Goal: Information Seeking & Learning: Learn about a topic

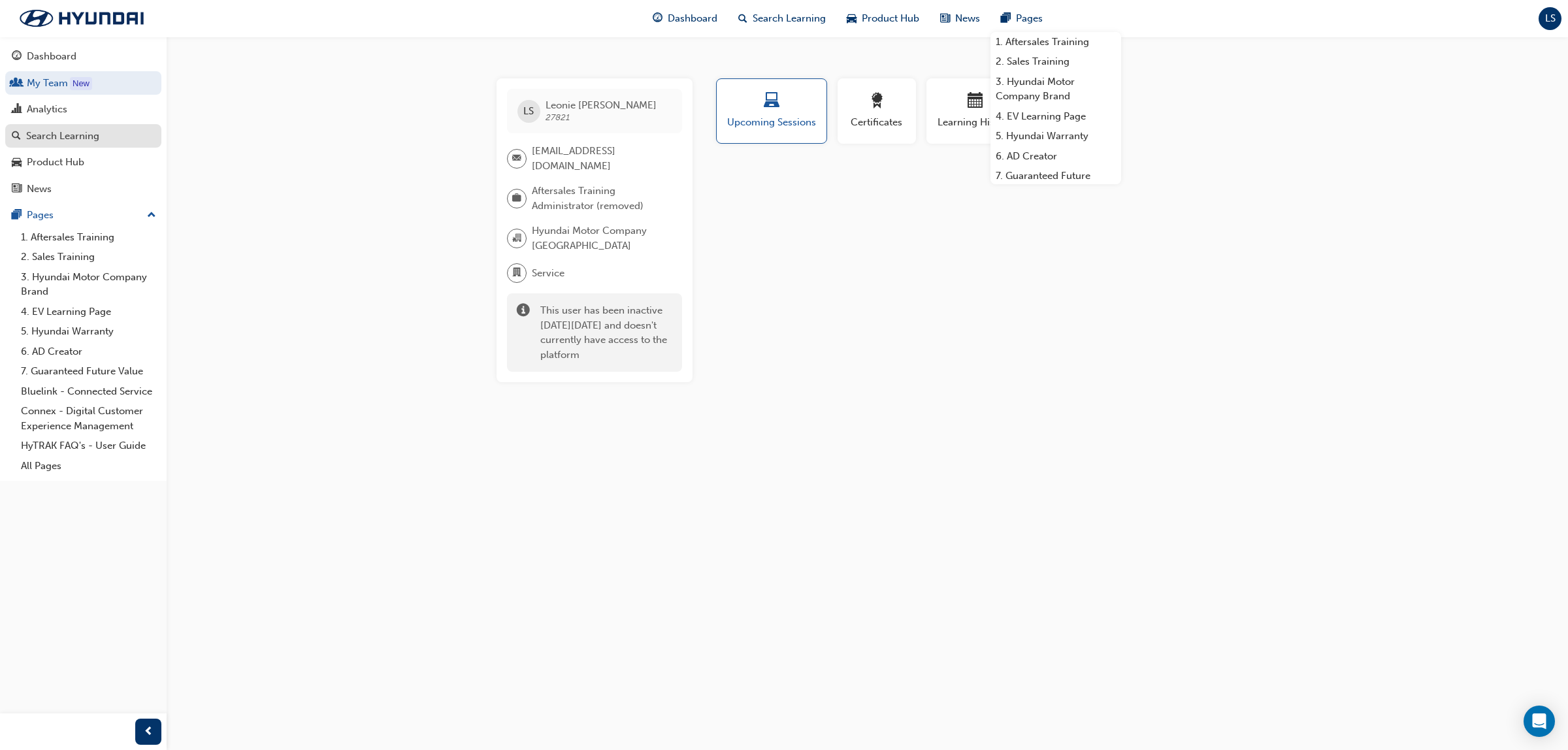
click at [70, 132] on div "Search Learning" at bounding box center [63, 136] width 73 height 15
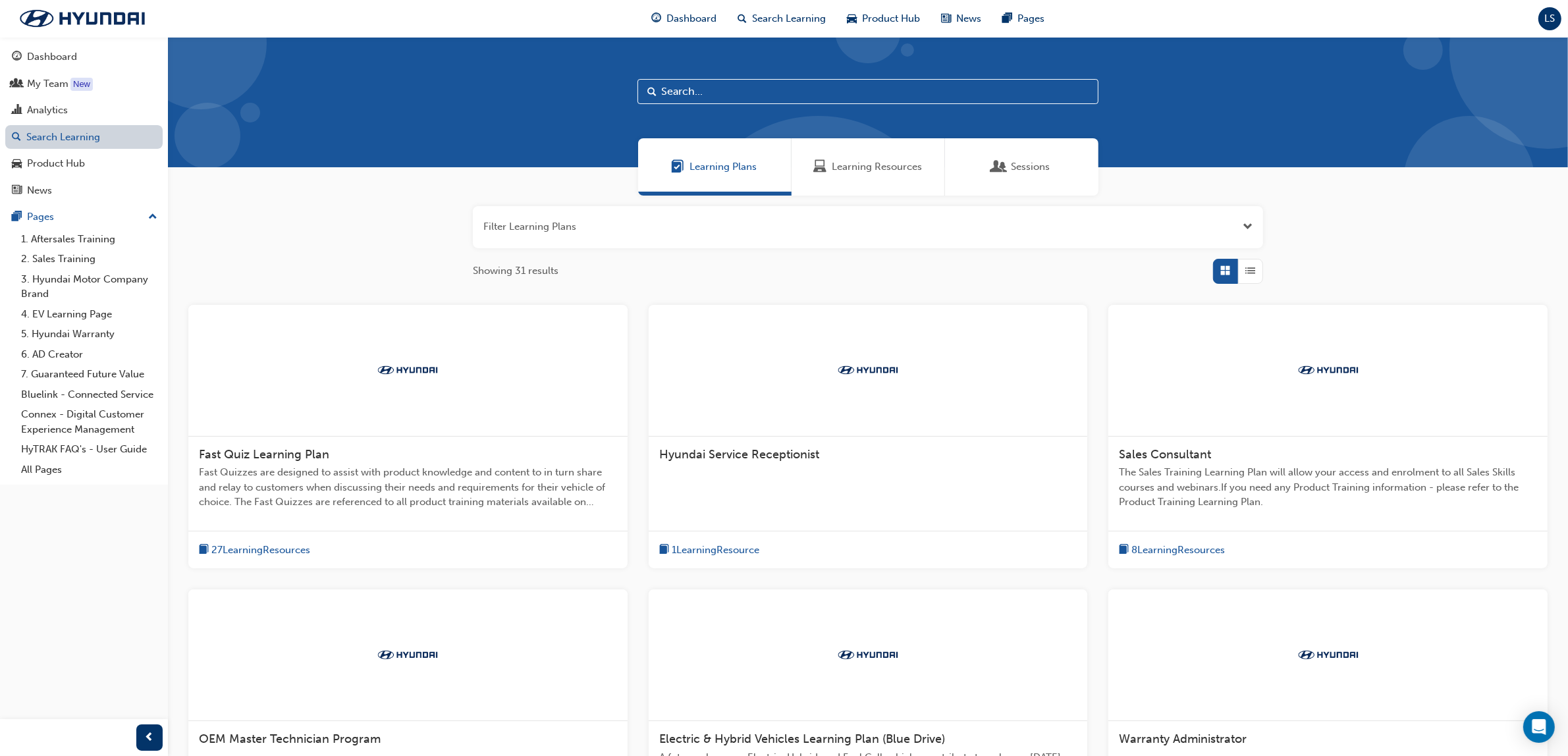
click at [79, 140] on link "Search Learning" at bounding box center [84, 137] width 158 height 25
click at [857, 168] on span "Learning Resources" at bounding box center [876, 167] width 90 height 15
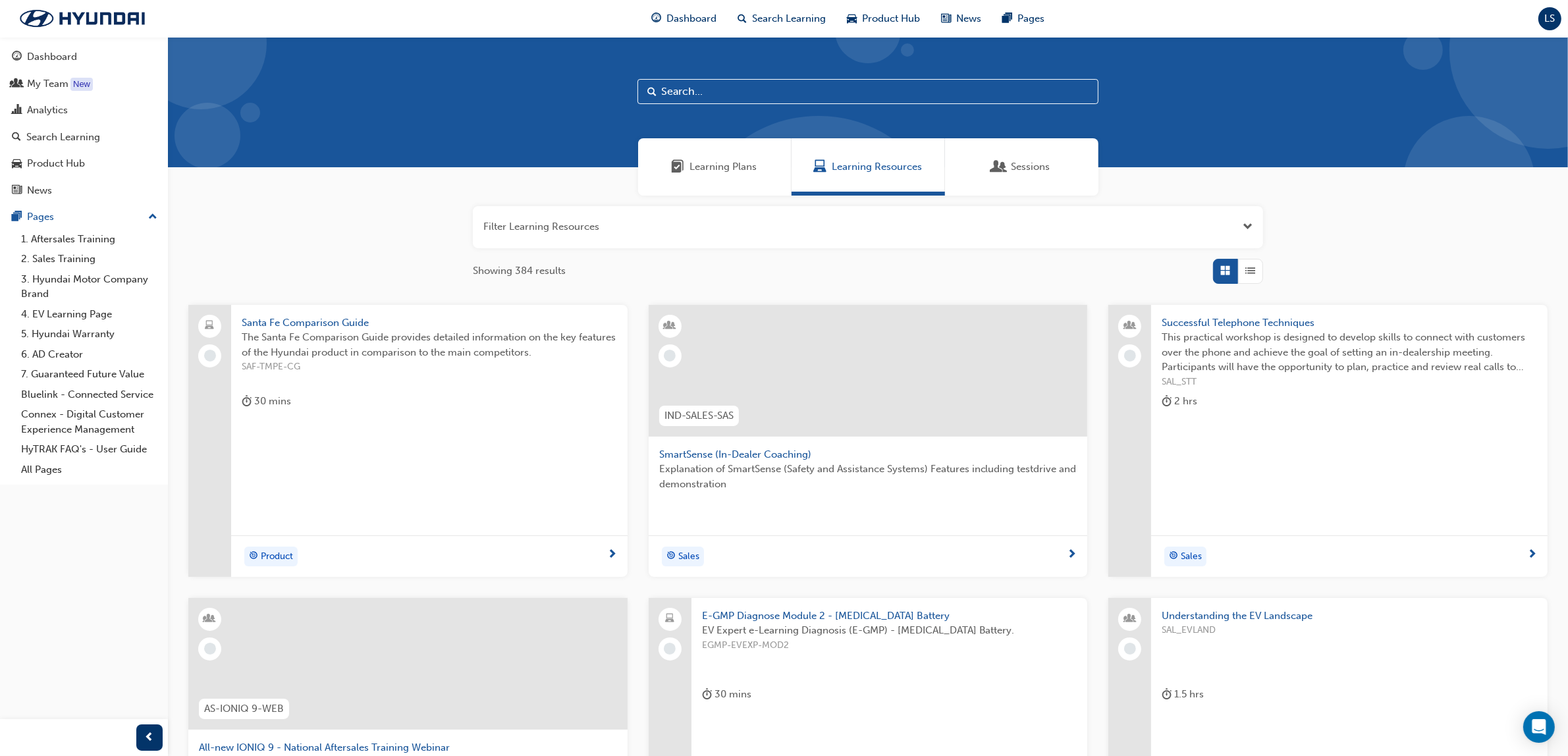
drag, startPoint x: 80, startPoint y: 143, endPoint x: 838, endPoint y: 103, distance: 759.1
click at [80, 143] on div "Search Learning" at bounding box center [63, 137] width 74 height 15
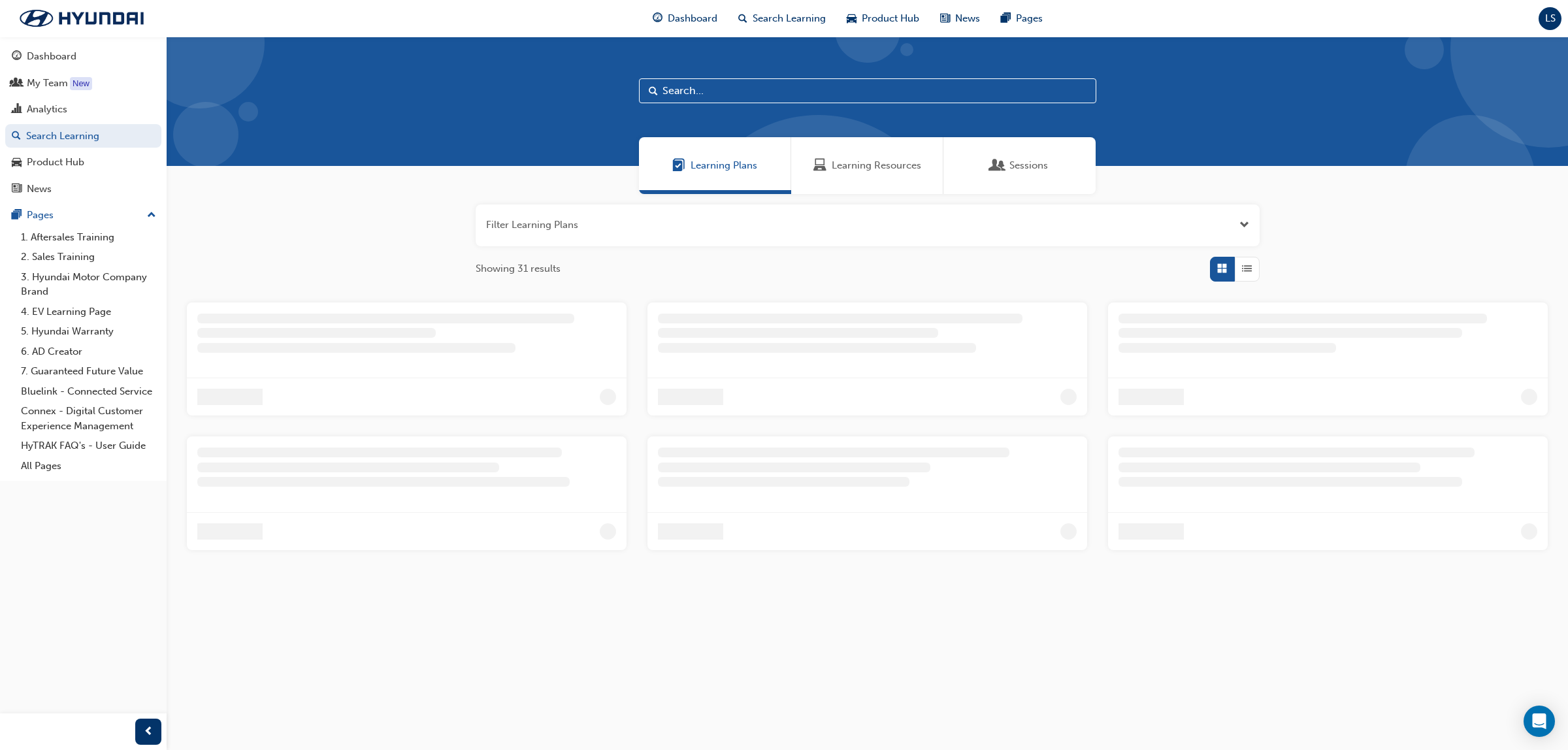
click at [890, 165] on span "Learning Resources" at bounding box center [876, 166] width 89 height 15
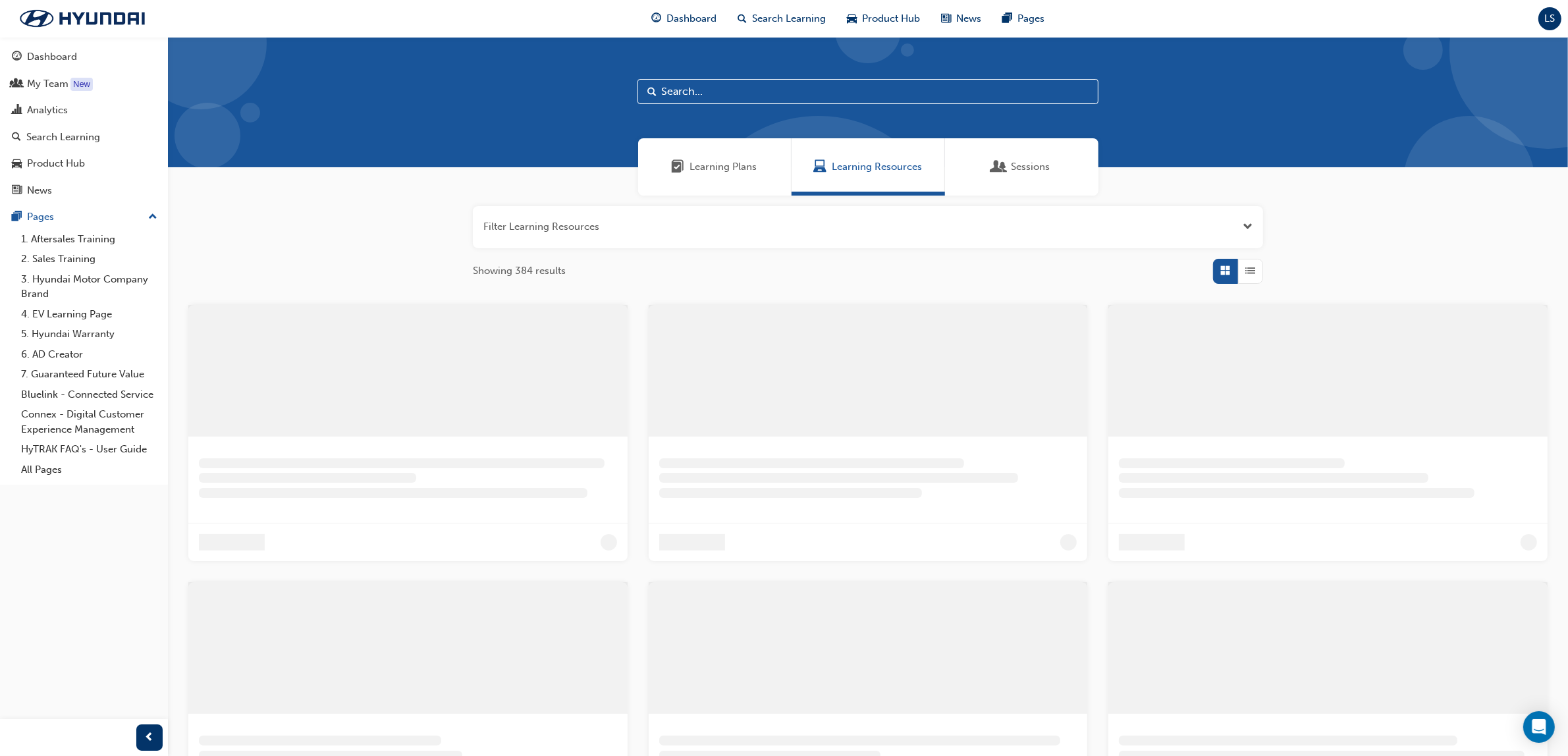
click at [771, 100] on input "text" at bounding box center [868, 91] width 461 height 25
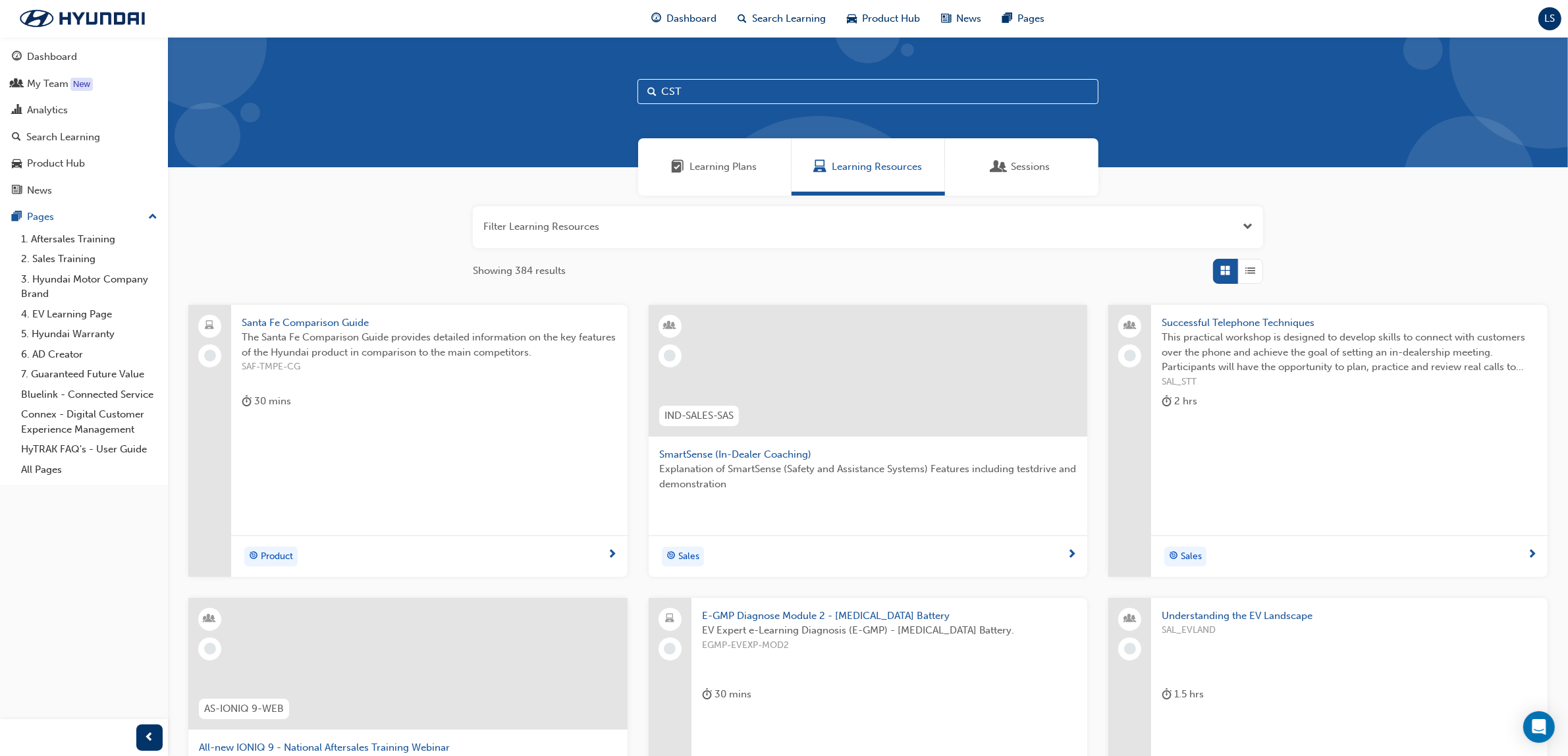
type input "CST"
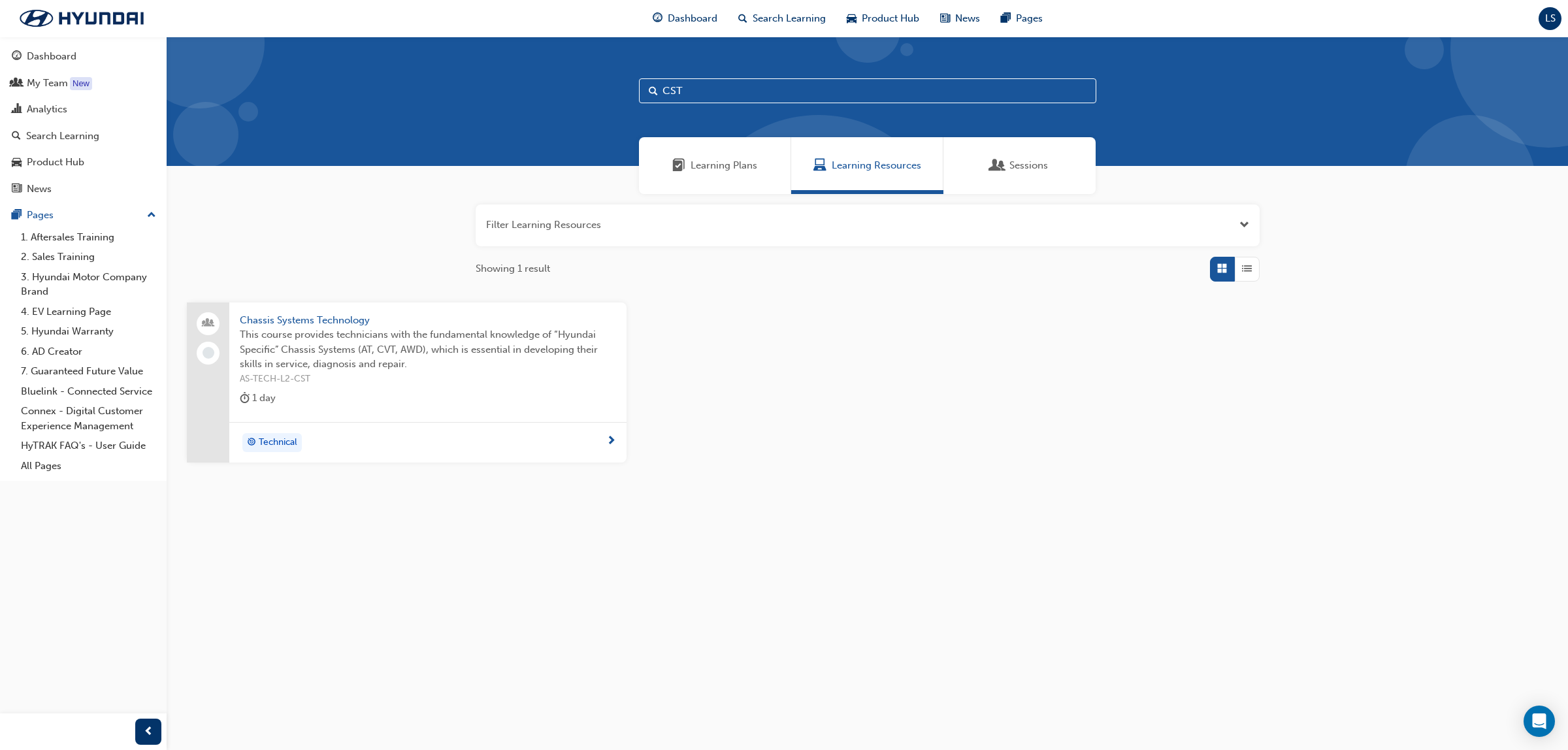
click at [357, 329] on span "This course provides technicians with the fundamental knowledge of “Hyundai Spe…" at bounding box center [428, 350] width 376 height 45
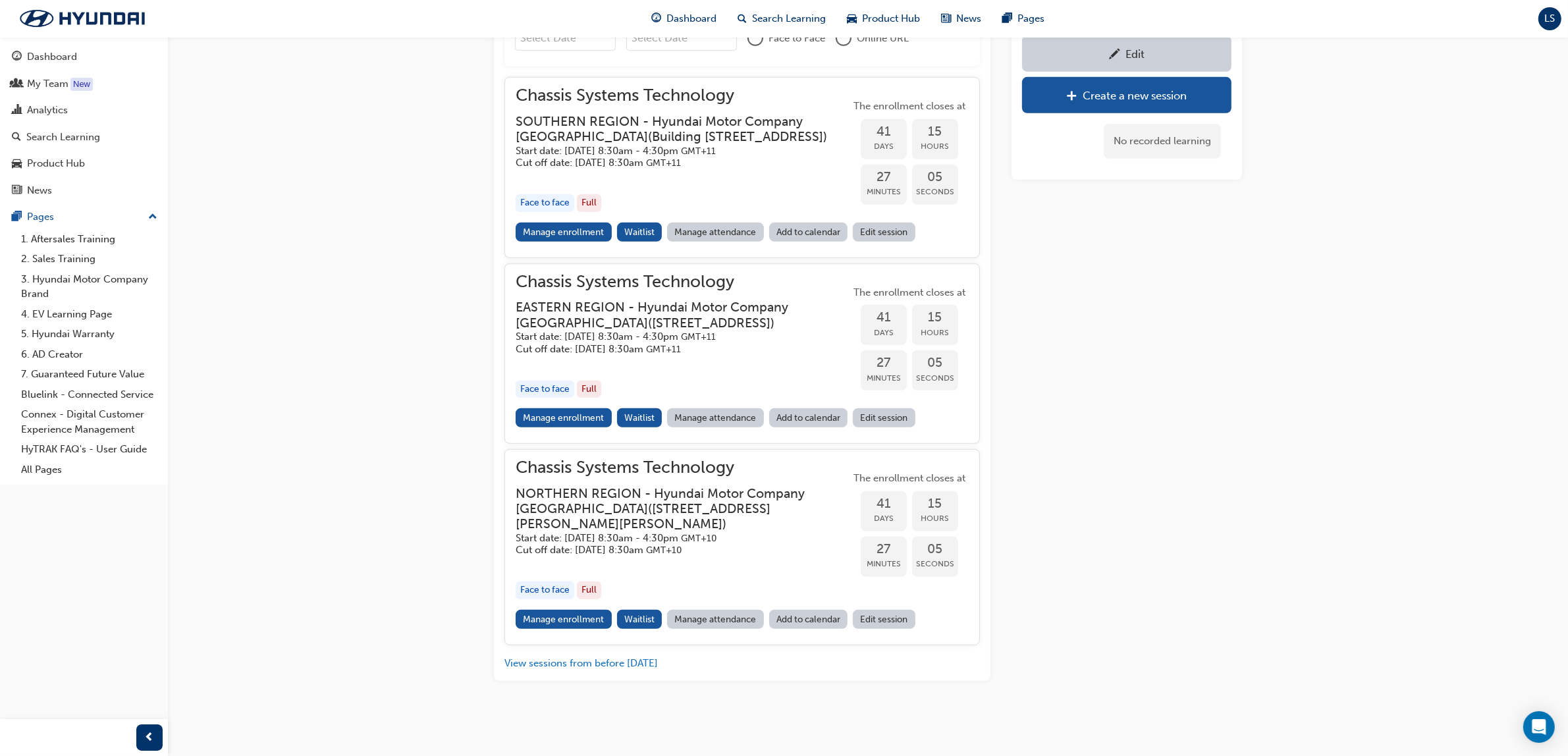
scroll to position [1088, 0]
click at [593, 222] on link "Manage enrollment" at bounding box center [563, 232] width 96 height 19
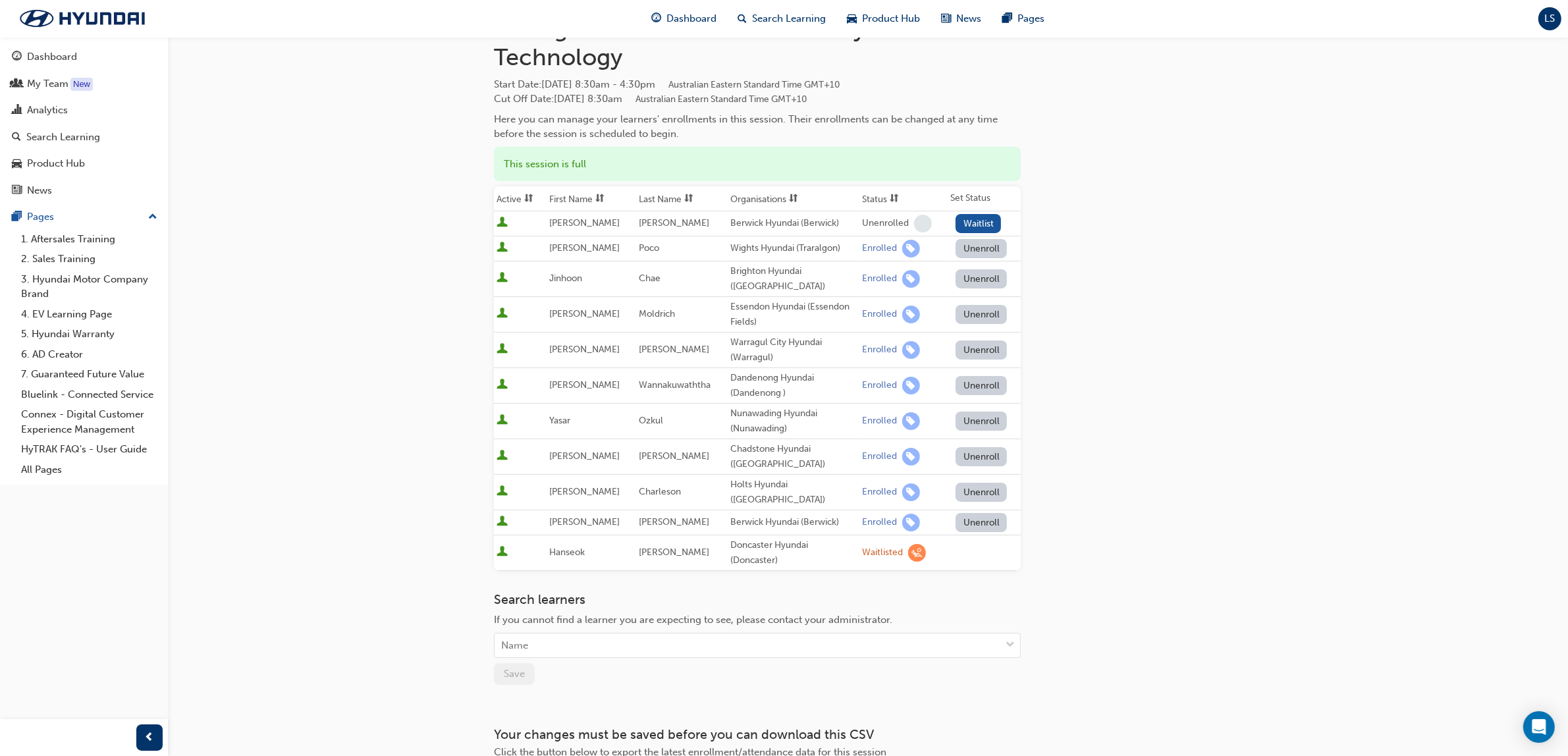
scroll to position [146, 0]
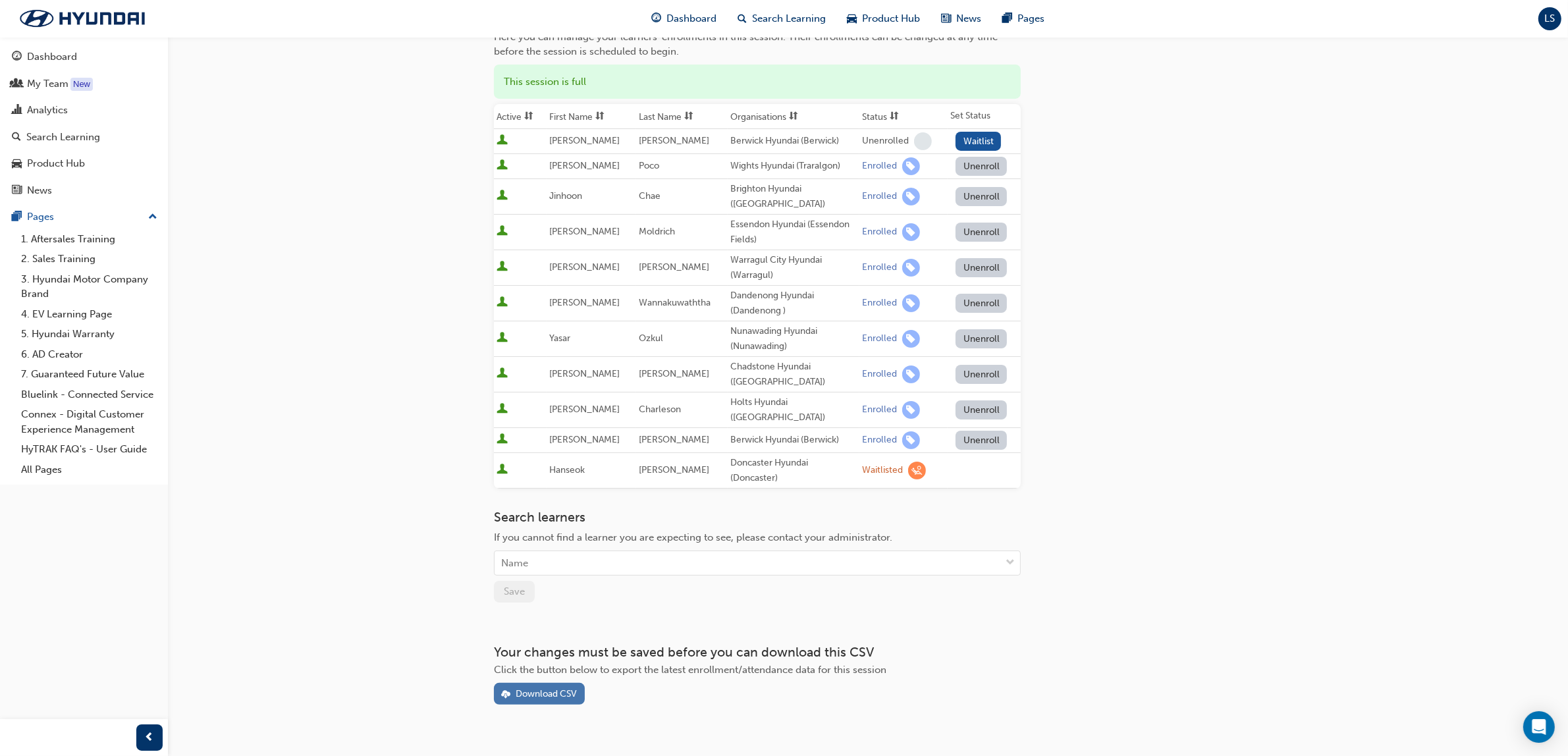
click at [542, 688] on div "Download CSV" at bounding box center [546, 694] width 61 height 11
drag, startPoint x: 1190, startPoint y: 292, endPoint x: 1083, endPoint y: 241, distance: 118.5
click at [1190, 292] on div "Go to session detail page Manage enrollment for Chassis Systems Technology Star…" at bounding box center [868, 297] width 748 height 814
click at [312, 348] on div "Go to session detail page Manage enrollment for Chassis Systems Technology Star…" at bounding box center [784, 317] width 1568 height 927
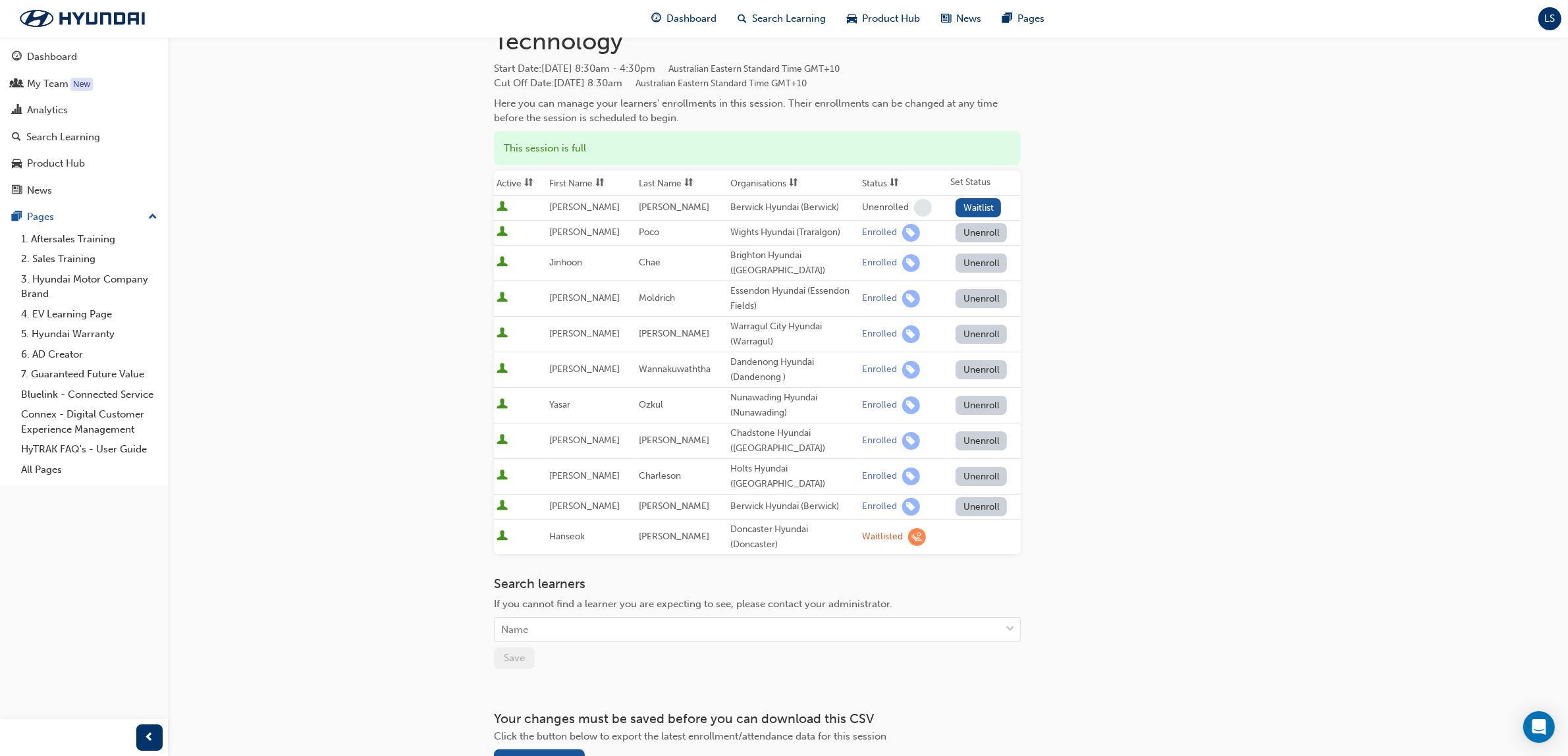
scroll to position [0, 0]
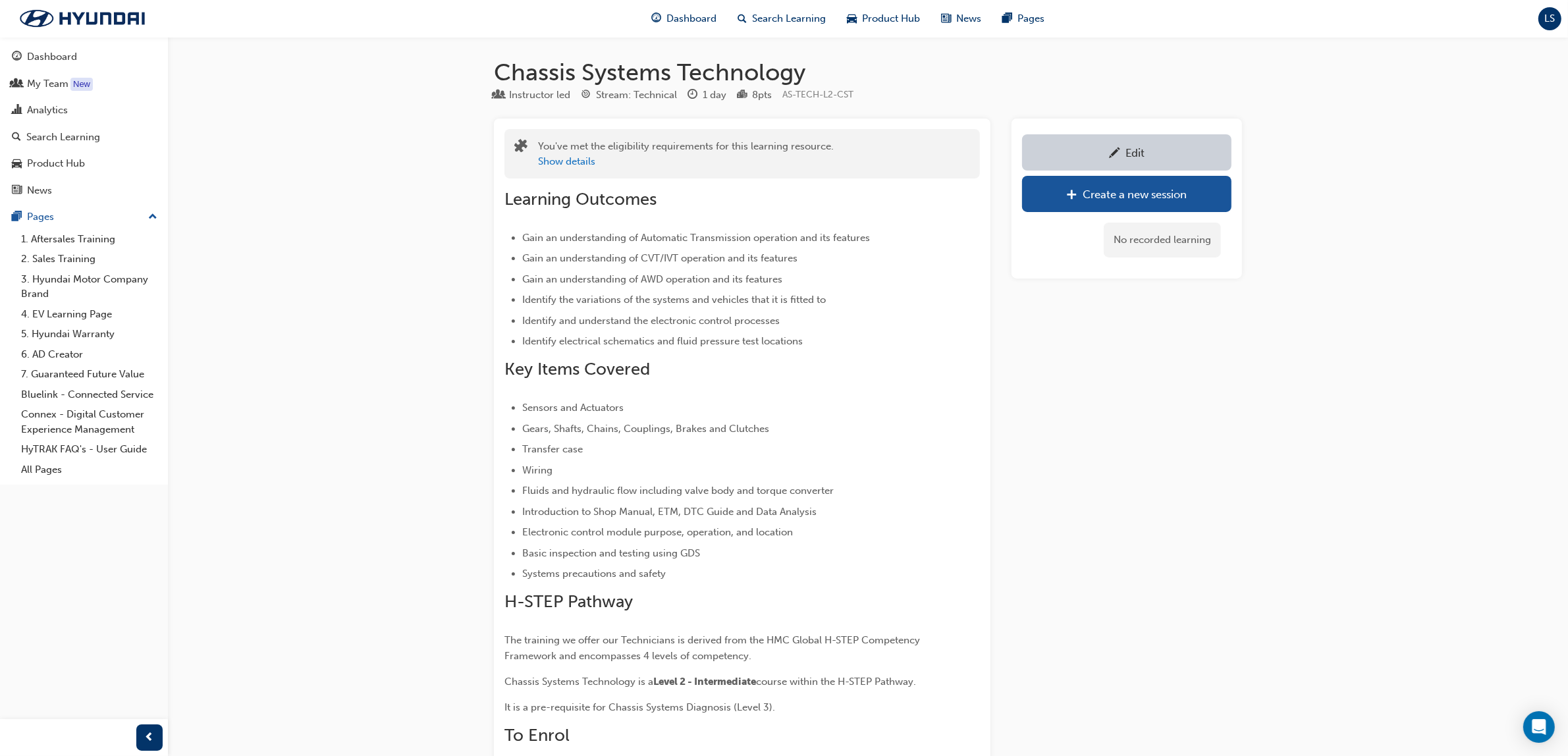
scroll to position [1088, 0]
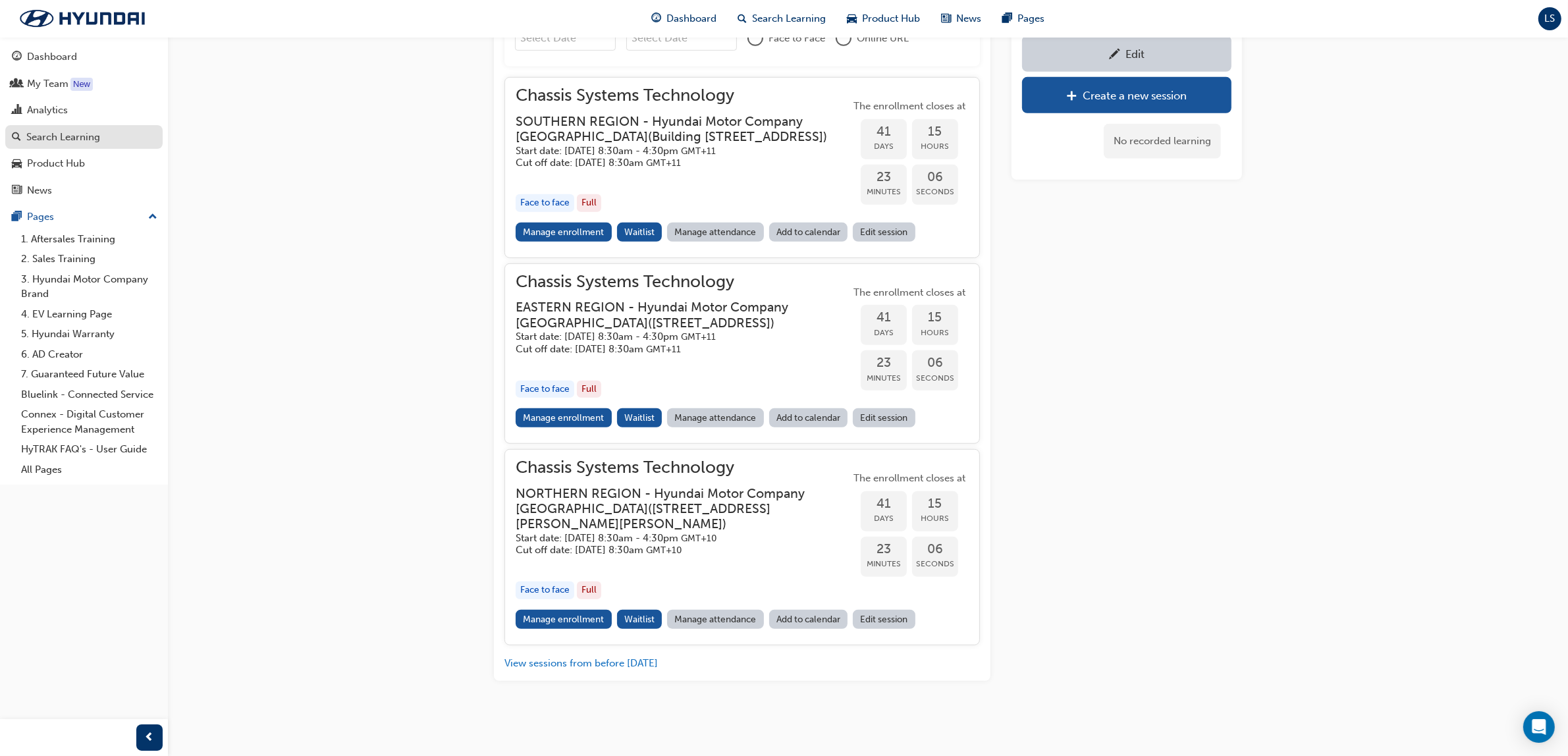
click at [87, 137] on div "Search Learning" at bounding box center [63, 137] width 74 height 15
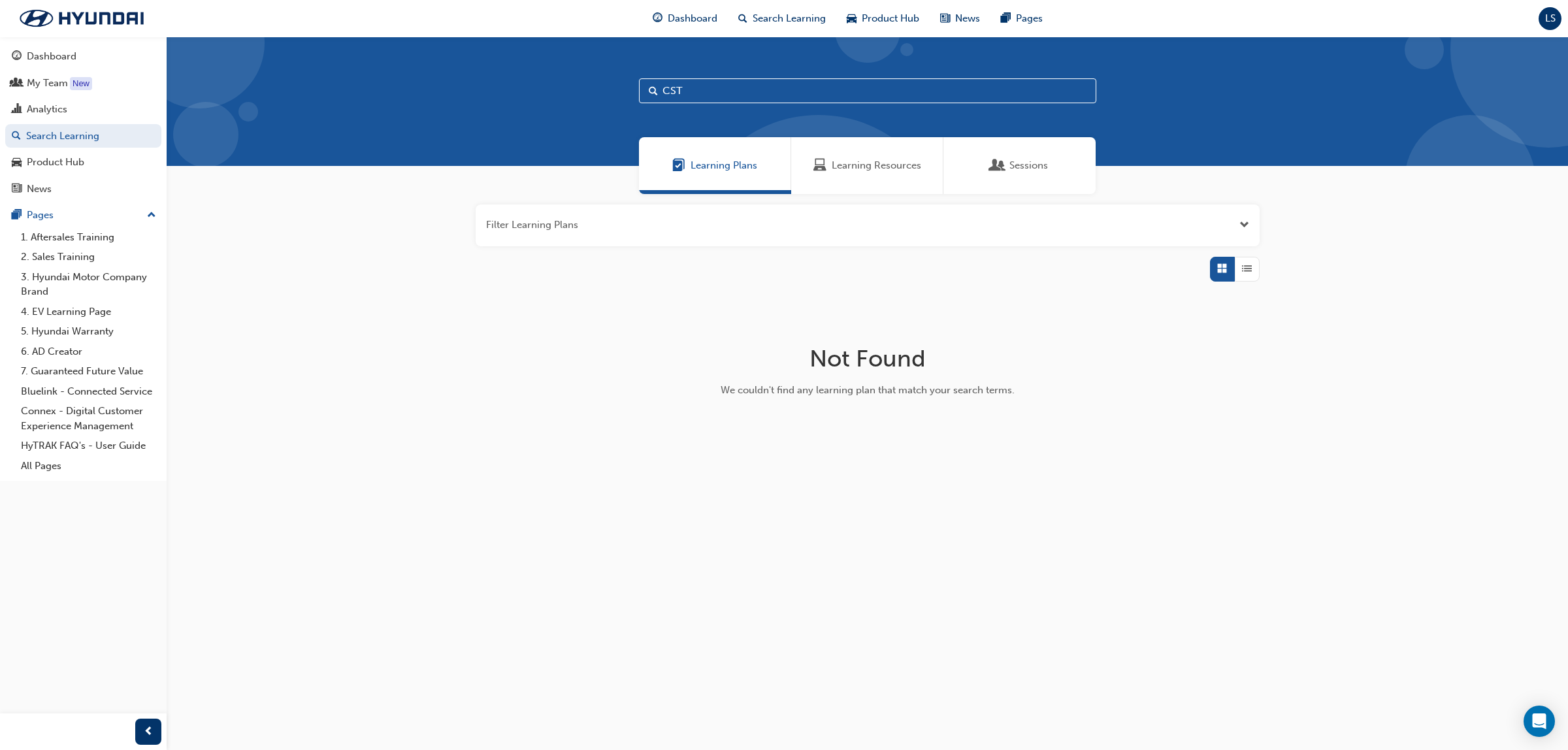
click at [863, 181] on div "Learning Resources" at bounding box center [867, 166] width 152 height 57
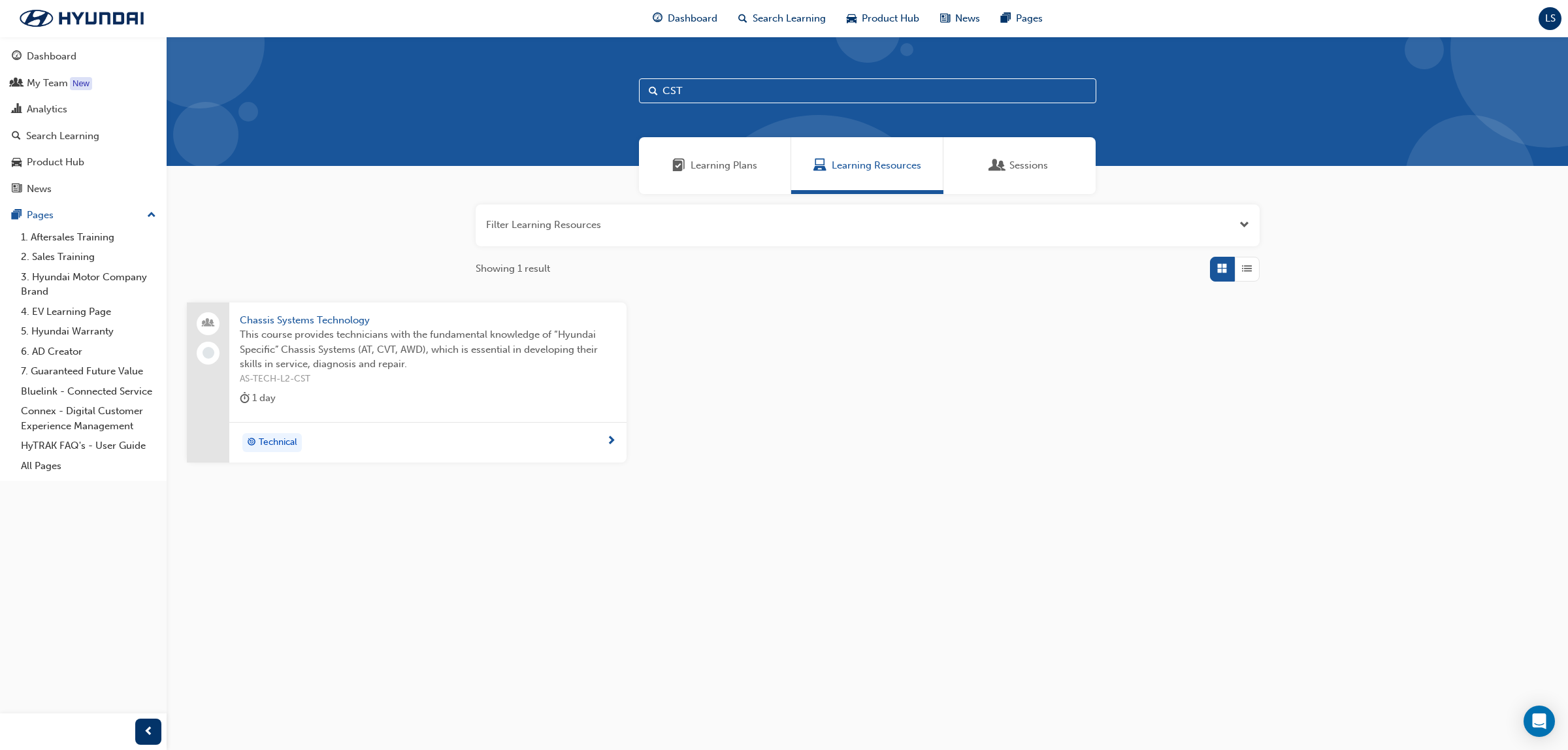
click at [691, 91] on input "CST" at bounding box center [868, 91] width 457 height 25
type input "CSD"
click at [334, 332] on span "This course follows on from Chassis Systems Technology and allows technicians t…" at bounding box center [428, 350] width 376 height 45
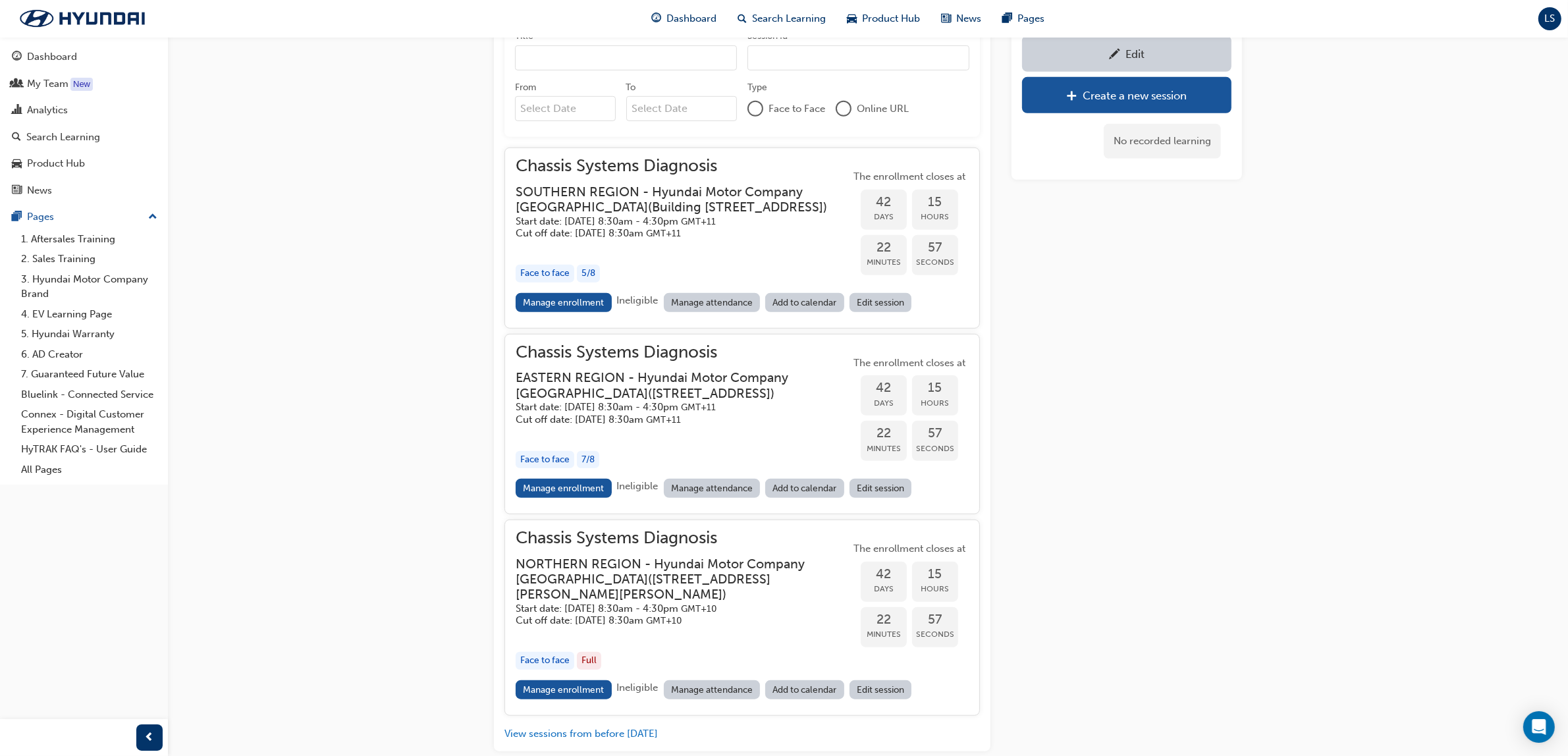
scroll to position [933, 0]
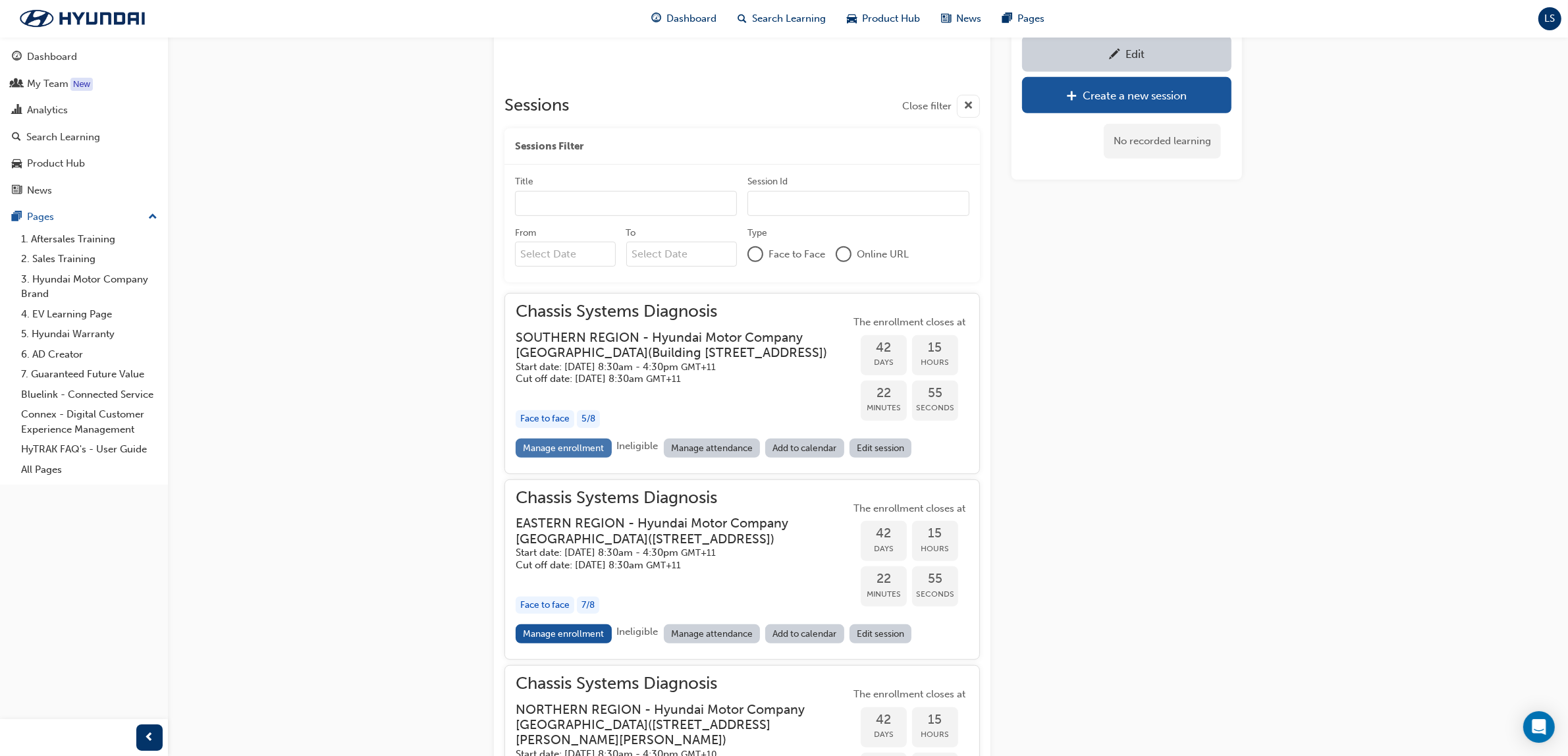
click at [564, 455] on link "Manage enrollment" at bounding box center [563, 448] width 96 height 19
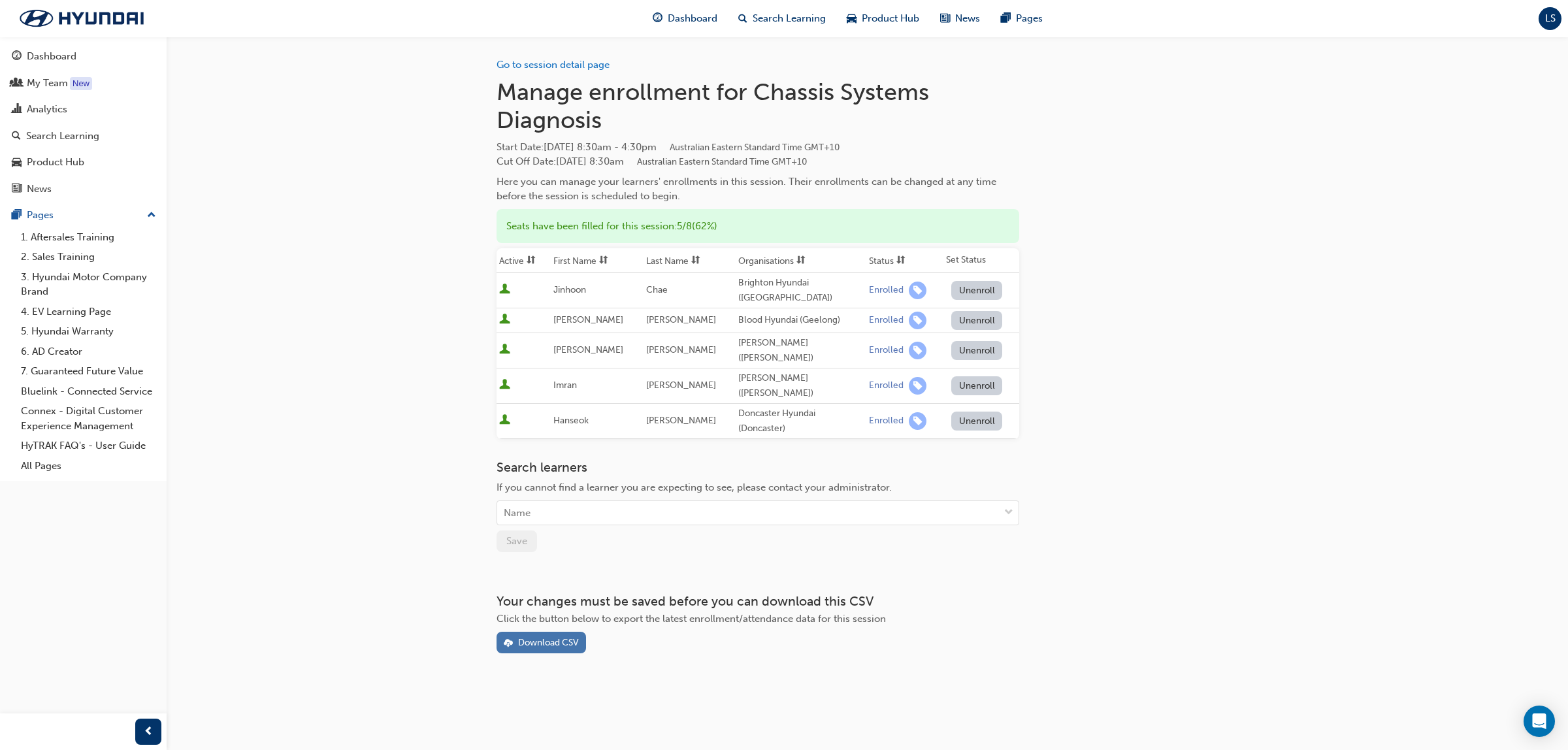
click at [520, 637] on div "Download CSV" at bounding box center [549, 642] width 61 height 11
